Goal: Task Accomplishment & Management: Manage account settings

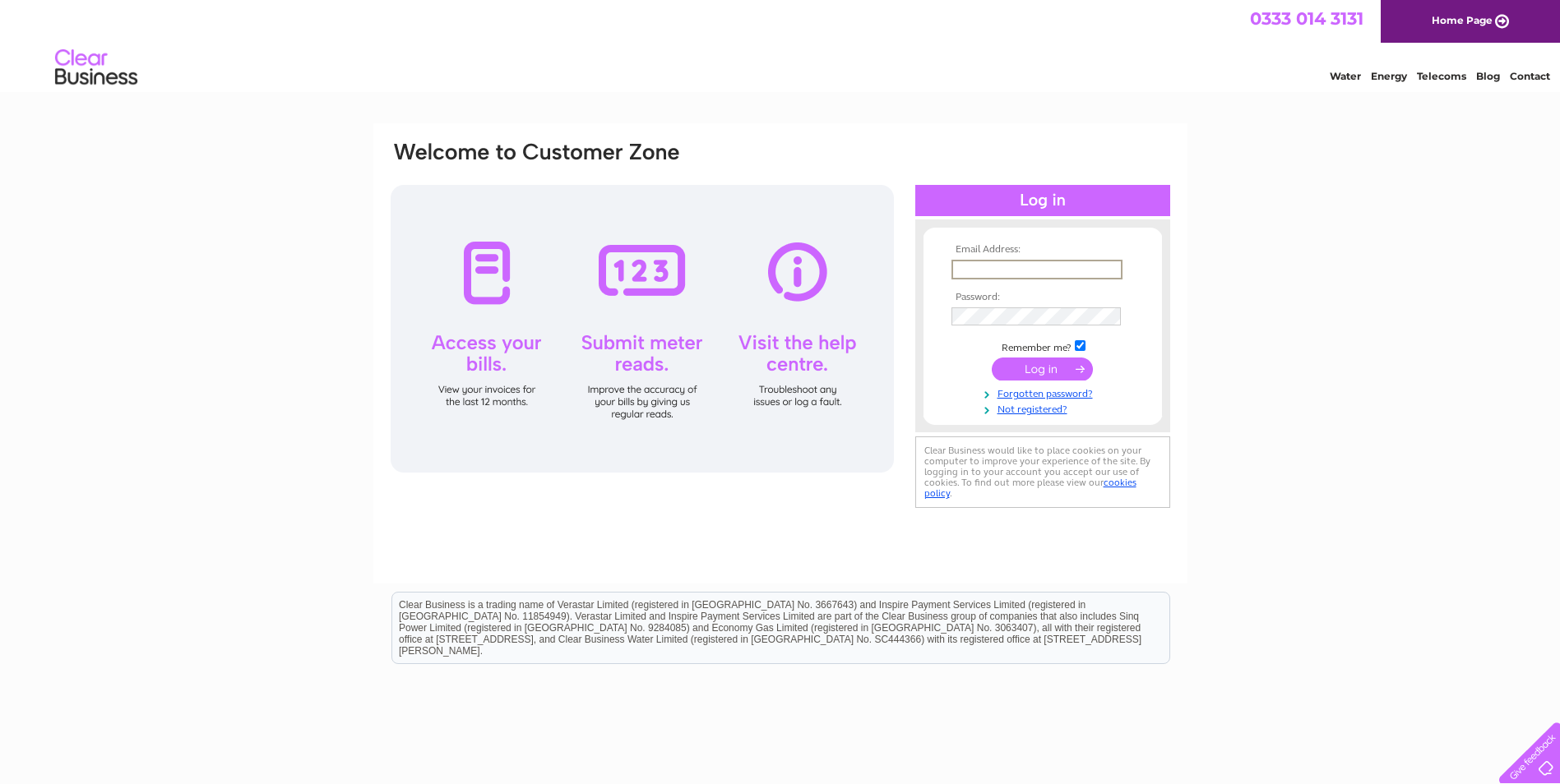
click at [971, 267] on input "text" at bounding box center [1037, 270] width 171 height 20
type input "maryannemcadam@maidencraig.com"
click at [992, 357] on input "submit" at bounding box center [1042, 368] width 102 height 23
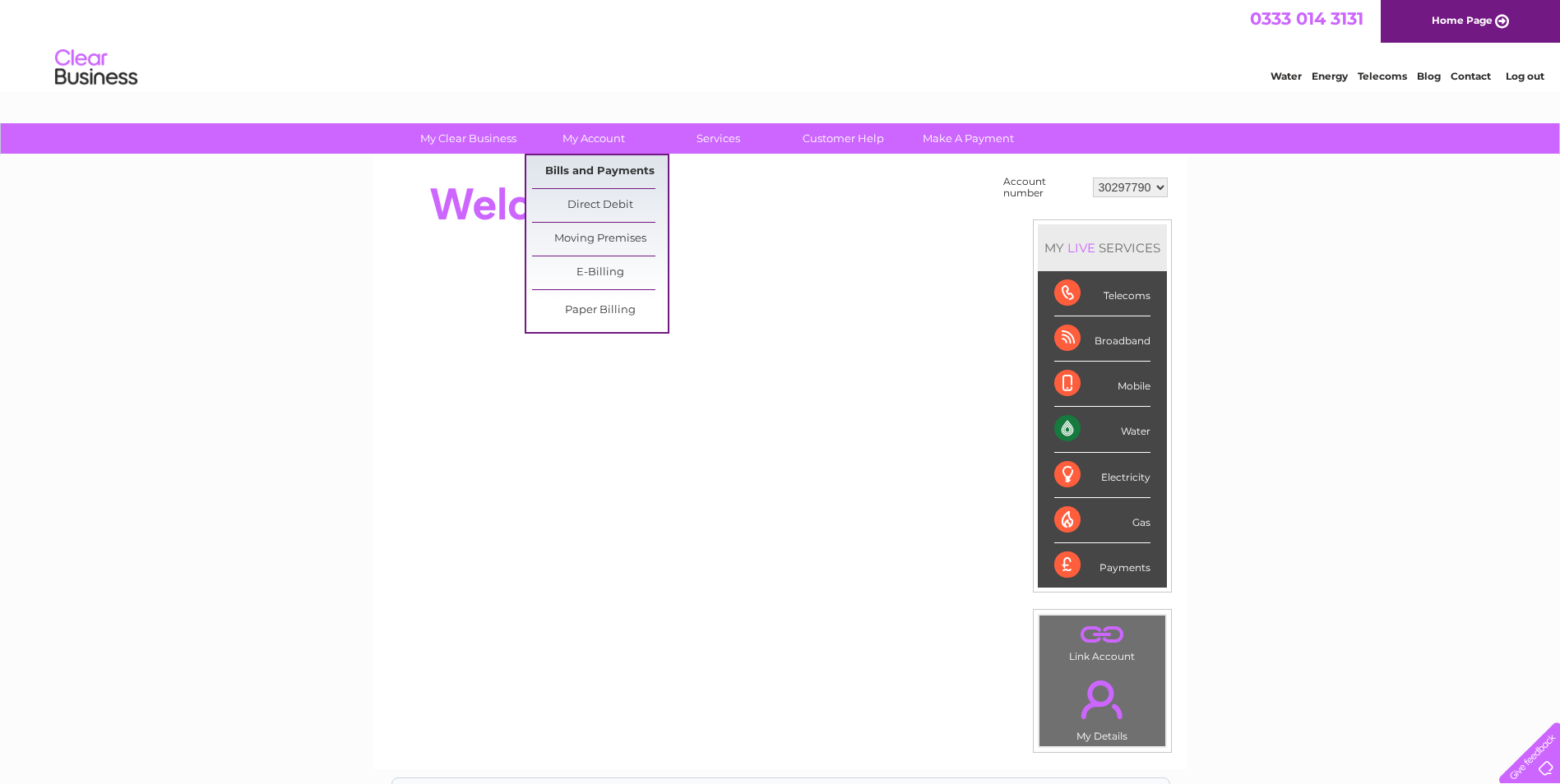
click at [609, 167] on link "Bills and Payments" at bounding box center [599, 171] width 135 height 33
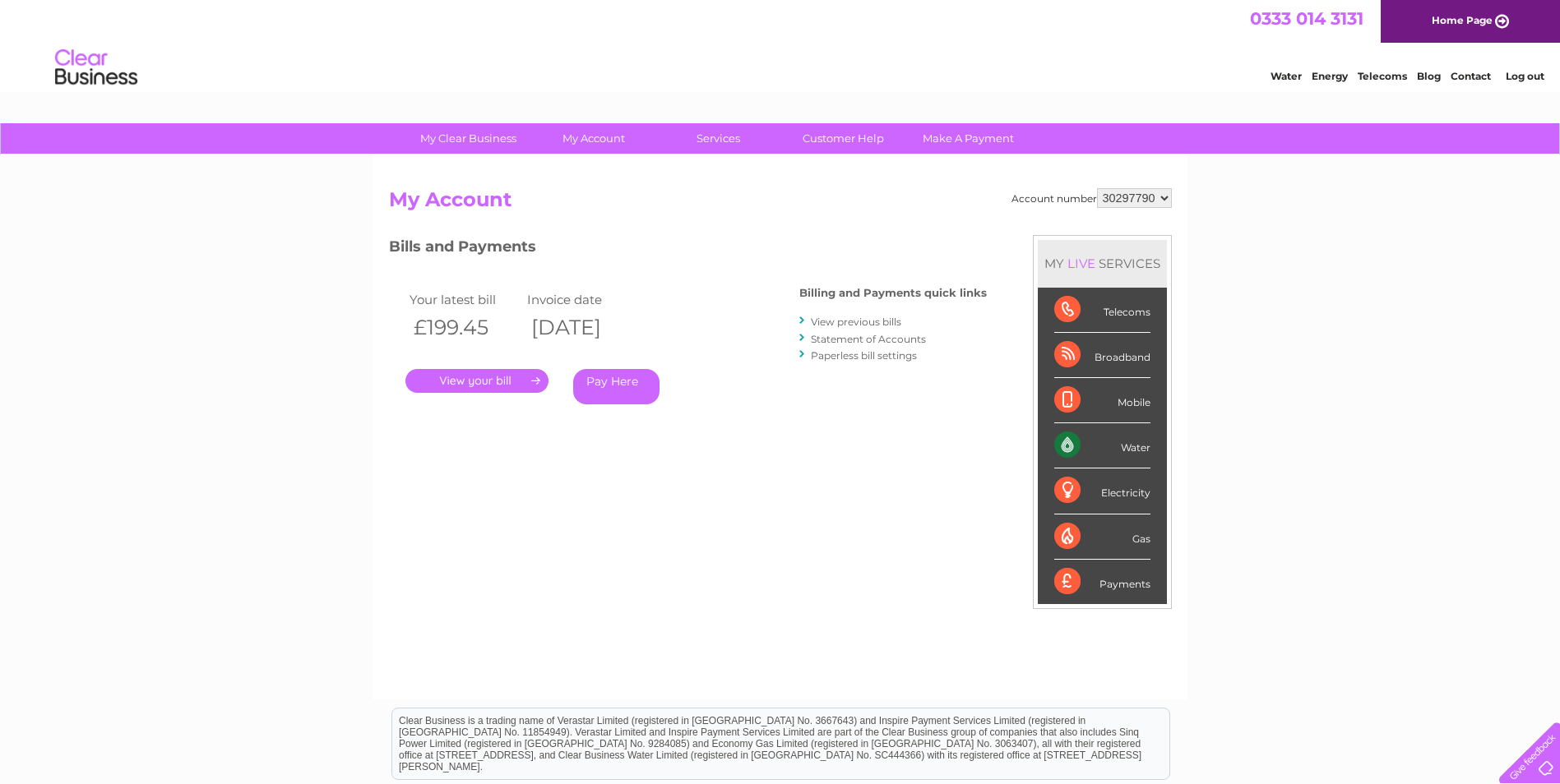
click at [456, 383] on link "." at bounding box center [477, 381] width 143 height 24
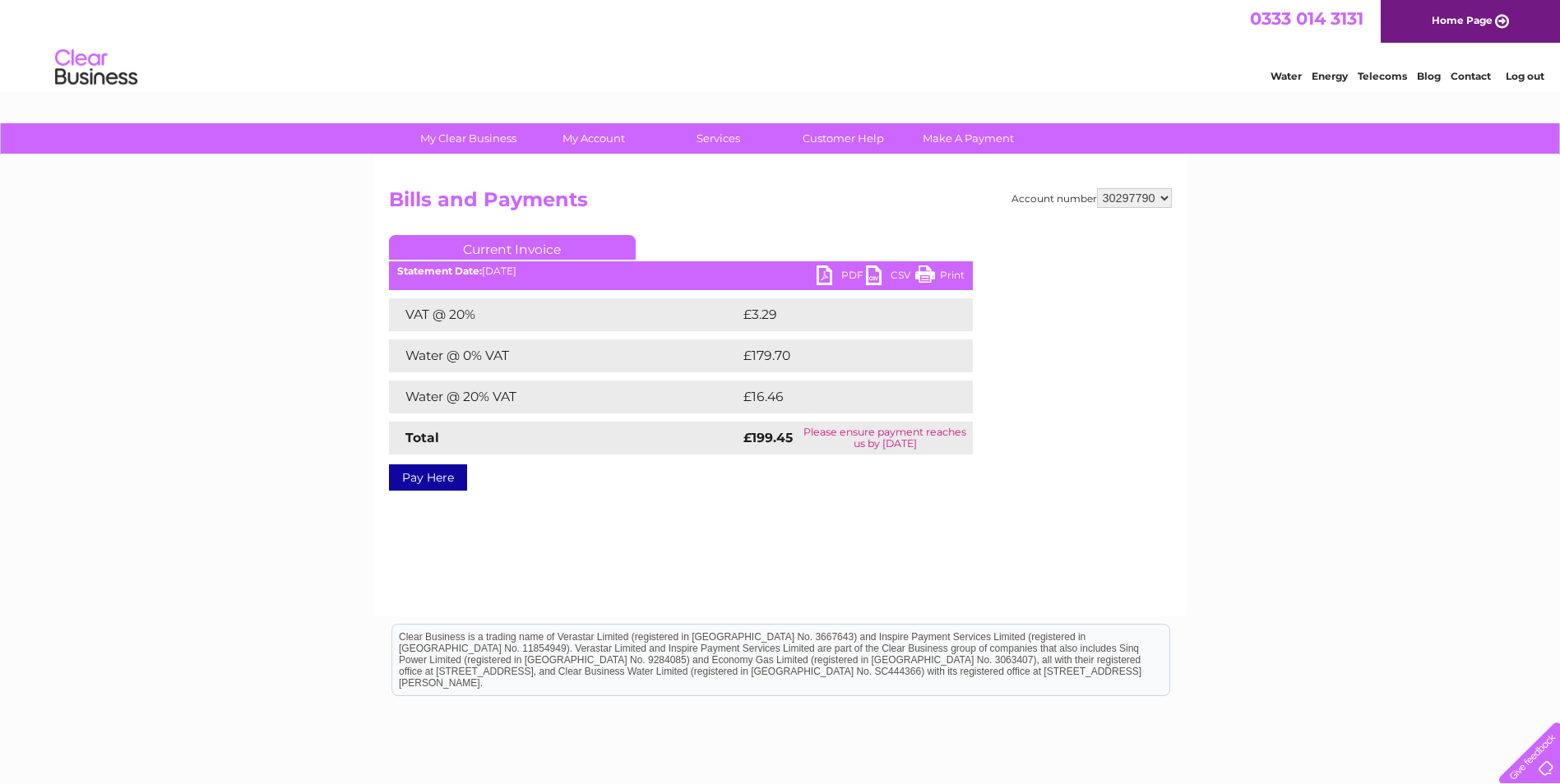
drag, startPoint x: 932, startPoint y: 274, endPoint x: 119, endPoint y: 77, distance: 836.5
click at [932, 274] on link "Print" at bounding box center [940, 278] width 50 height 24
click at [830, 273] on link "PDF" at bounding box center [841, 278] width 50 height 24
click at [843, 271] on link "PDF" at bounding box center [841, 278] width 50 height 24
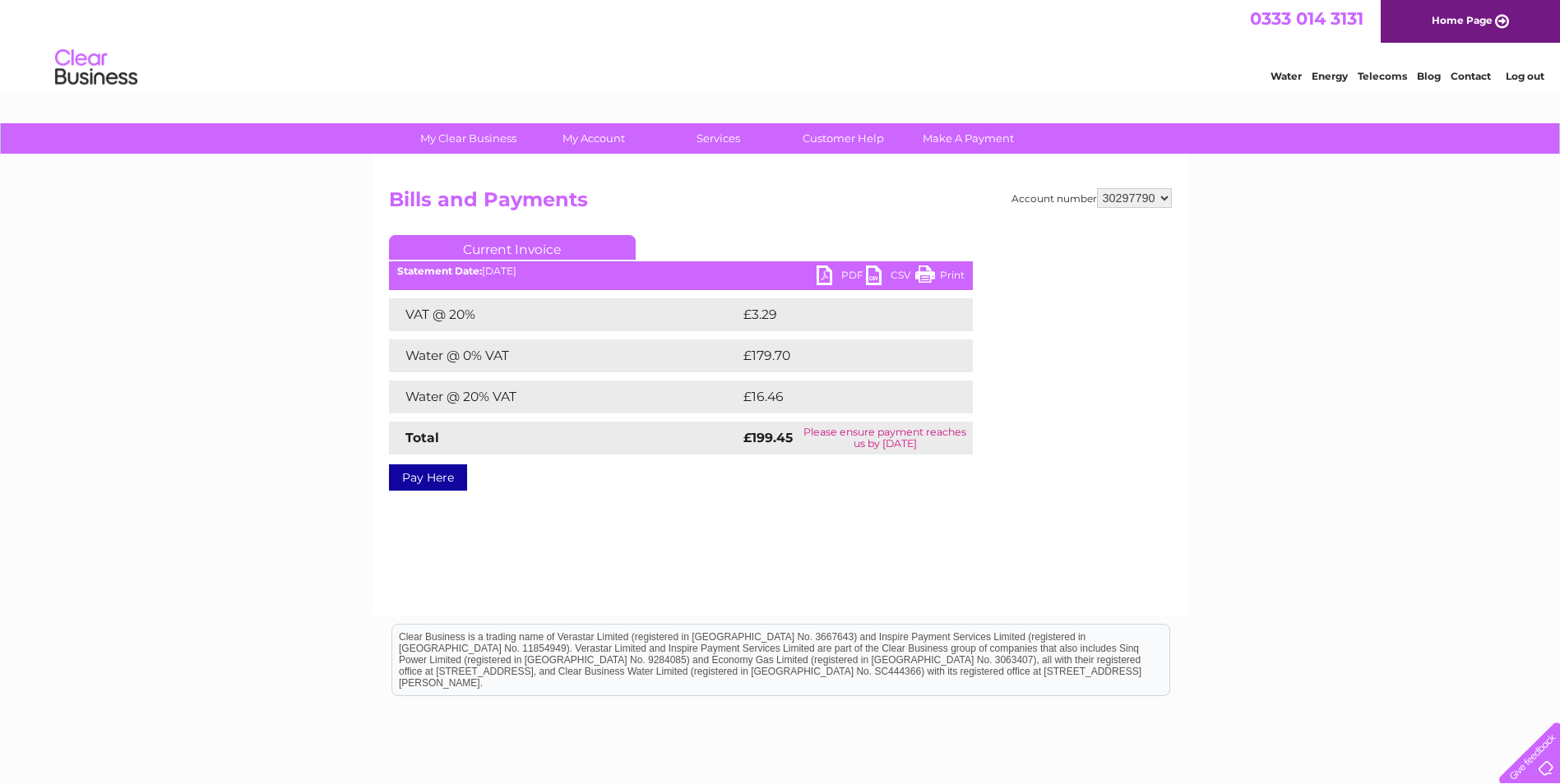
click at [1514, 76] on link "Log out" at bounding box center [1524, 76] width 39 height 12
